Goal: Find contact information

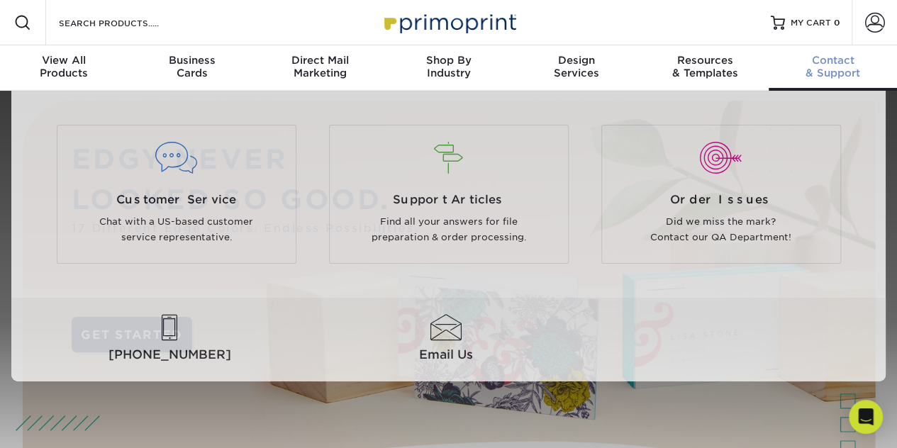
click at [839, 69] on div "Contact & Support" at bounding box center [832, 67] width 128 height 26
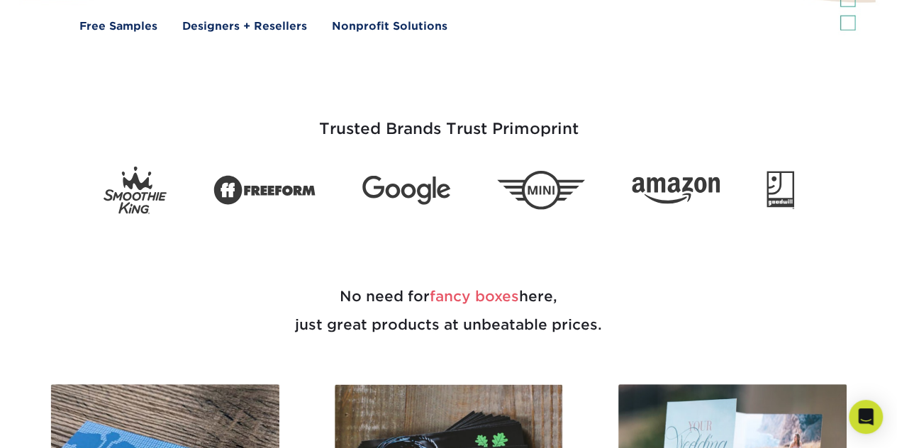
scroll to position [118, 0]
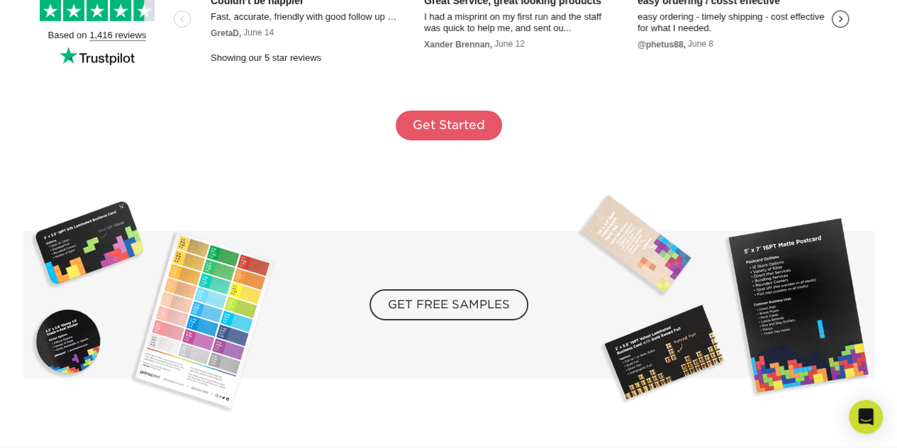
scroll to position [2599, 0]
